Goal: Task Accomplishment & Management: Manage account settings

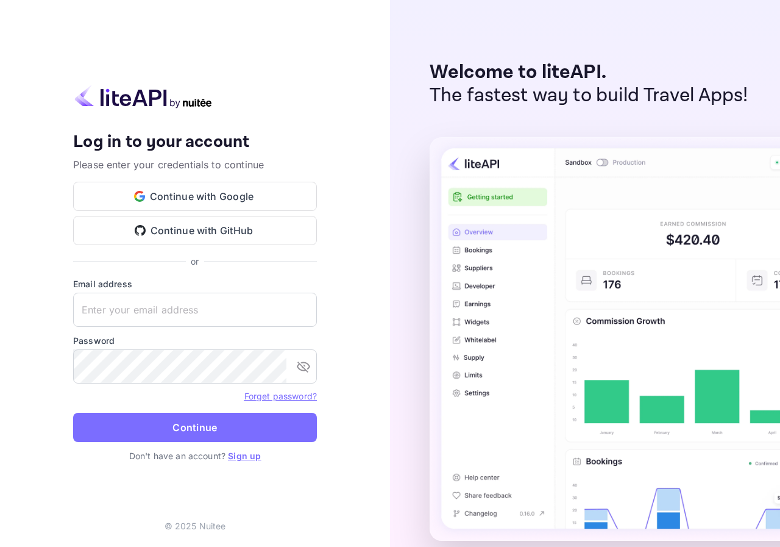
click at [223, 176] on div "Your account has been created successfully, a confirmation link has been sent t…" at bounding box center [195, 200] width 244 height 137
click at [229, 188] on button "Continue with Google" at bounding box center [195, 196] width 244 height 29
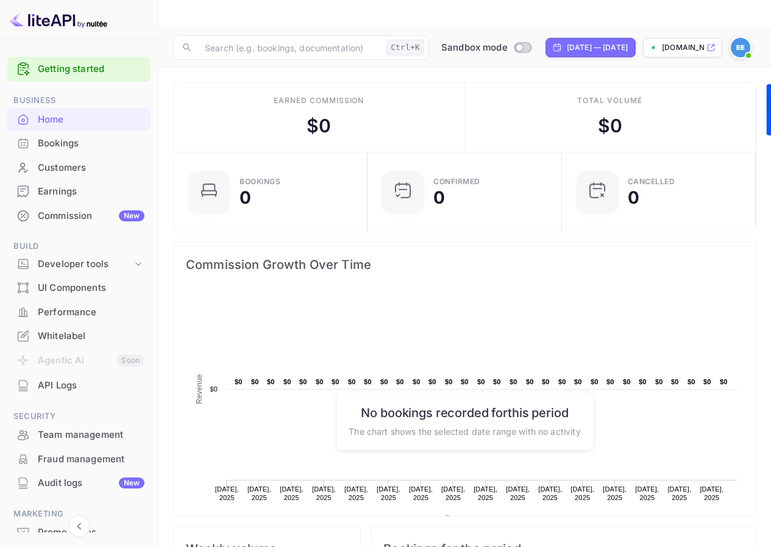
click at [93, 288] on div "UI Components" at bounding box center [91, 288] width 107 height 14
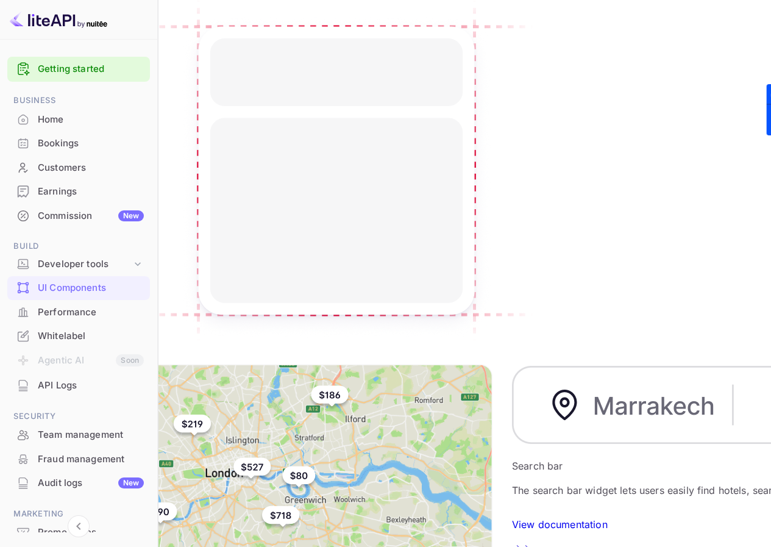
scroll to position [275, 0]
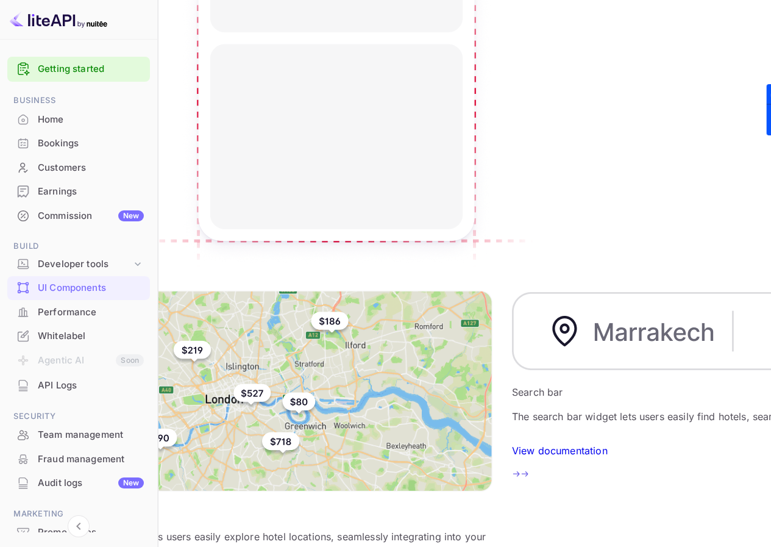
click at [71, 334] on div "Whitelabel" at bounding box center [91, 336] width 106 height 14
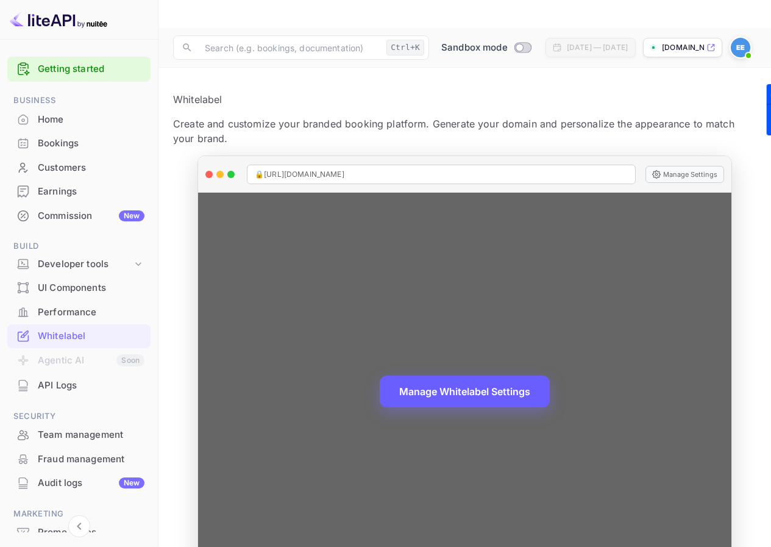
click at [442, 375] on button "Manage Whitelabel Settings" at bounding box center [465, 391] width 170 height 32
